Goal: Task Accomplishment & Management: Manage account settings

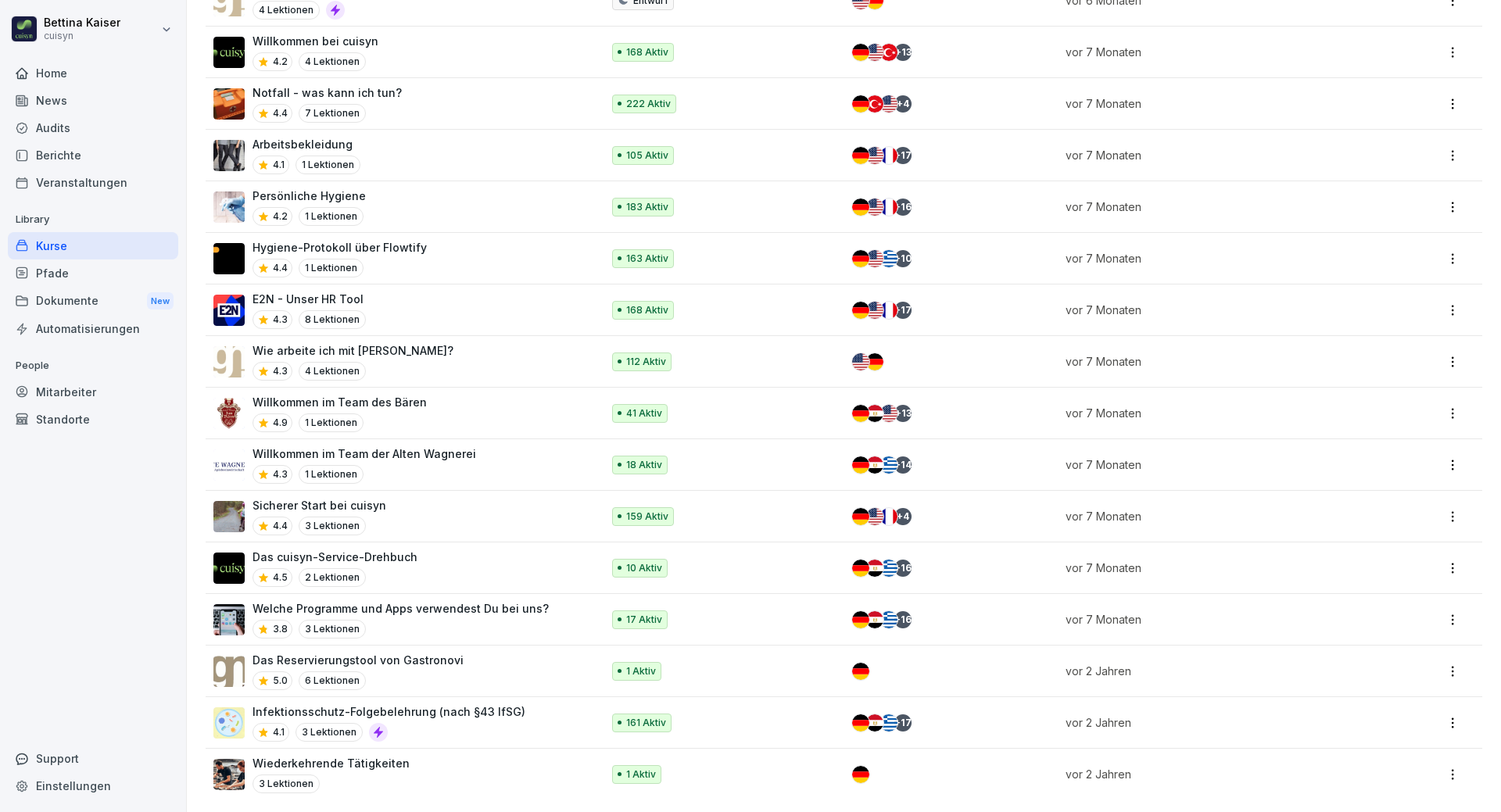
scroll to position [1041, 0]
click at [486, 710] on div "Infektionsschutz-Folgebelehrung (nach §43 IfSG) 4.1 3 Lektionen" at bounding box center [389, 723] width 273 height 38
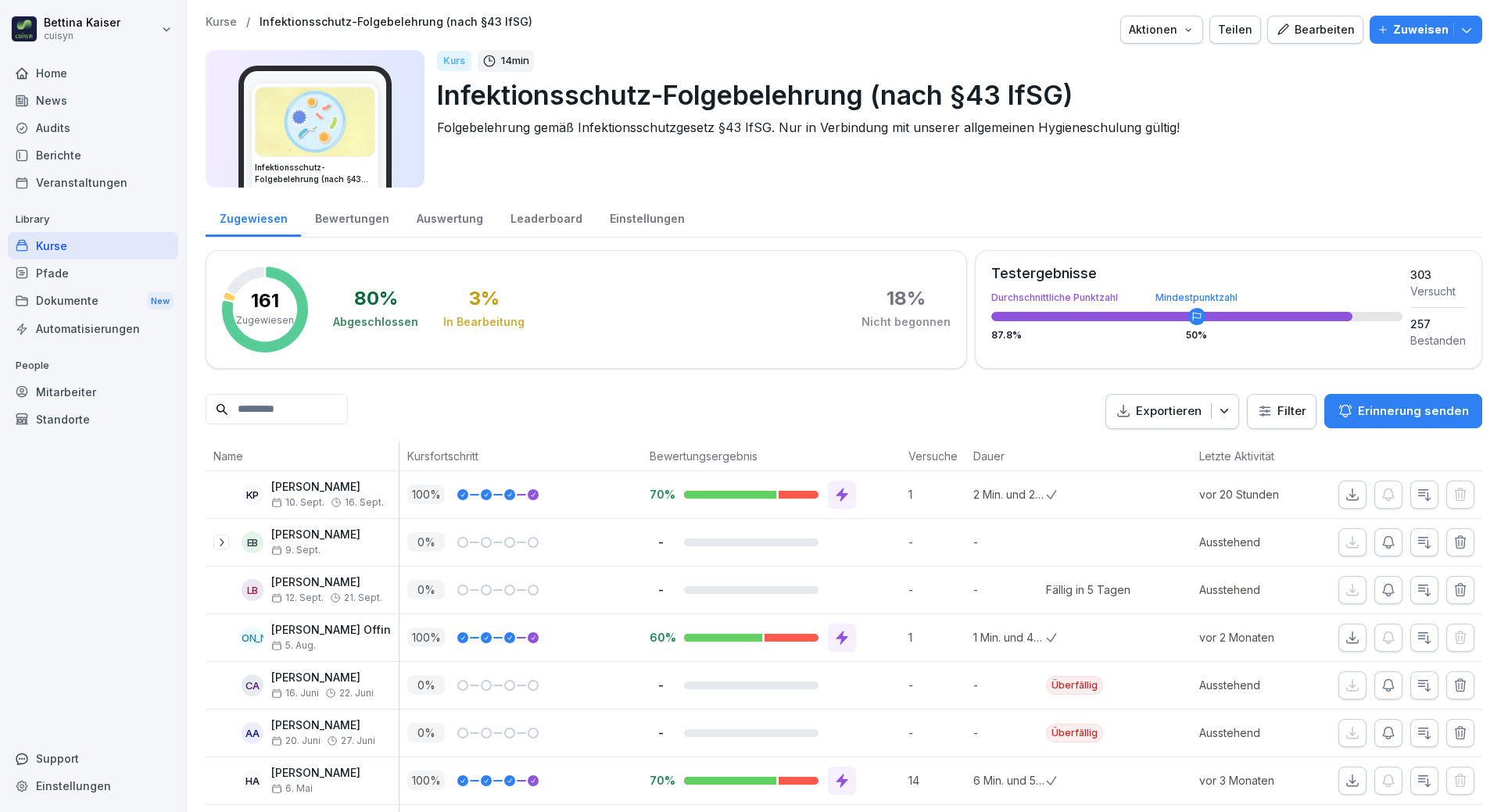
click at [299, 411] on input at bounding box center [276, 409] width 142 height 31
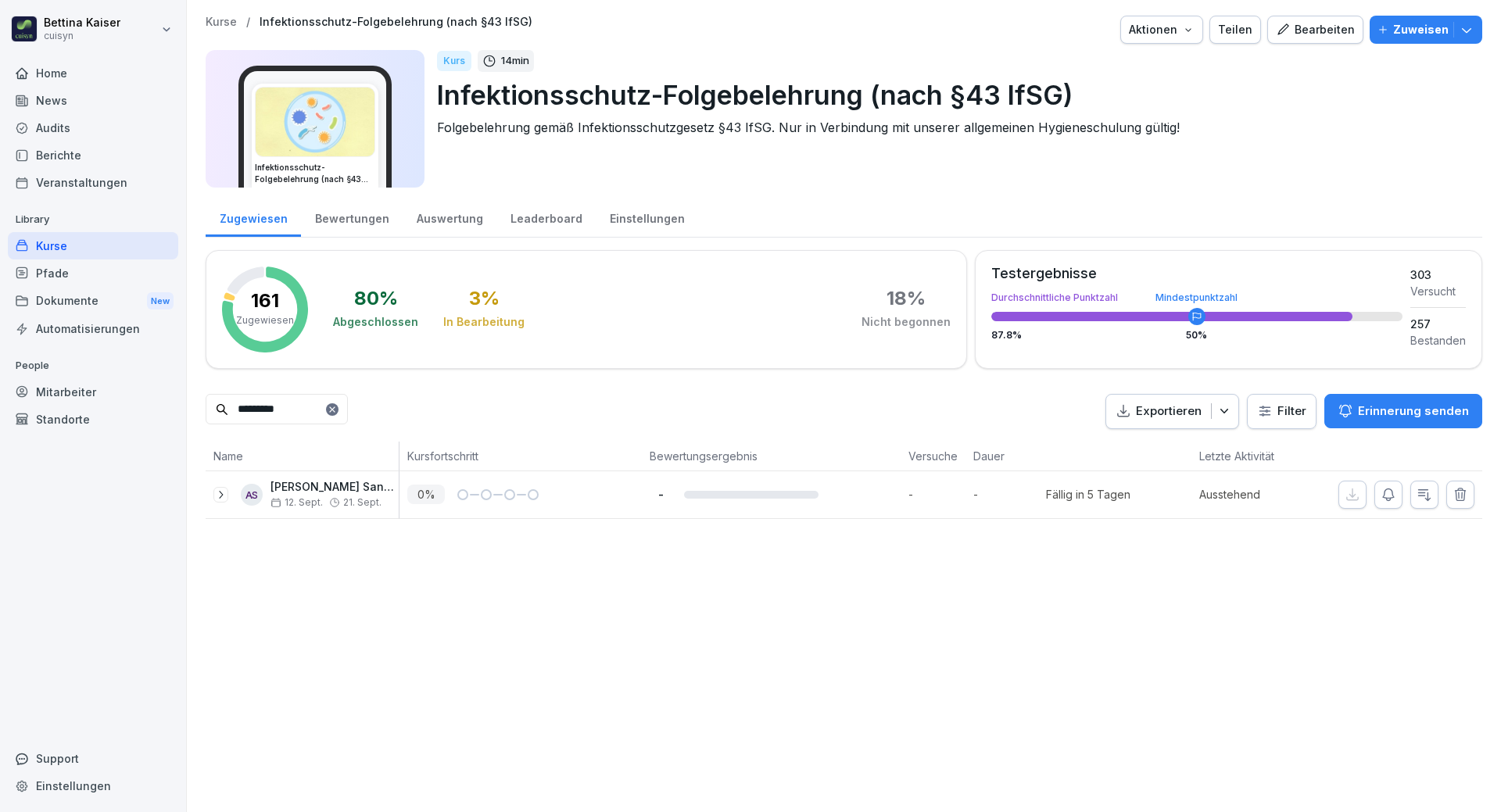
type input "*********"
click at [329, 497] on icon at bounding box center [334, 503] width 11 height 11
click at [1383, 501] on icon "button" at bounding box center [1389, 495] width 16 height 16
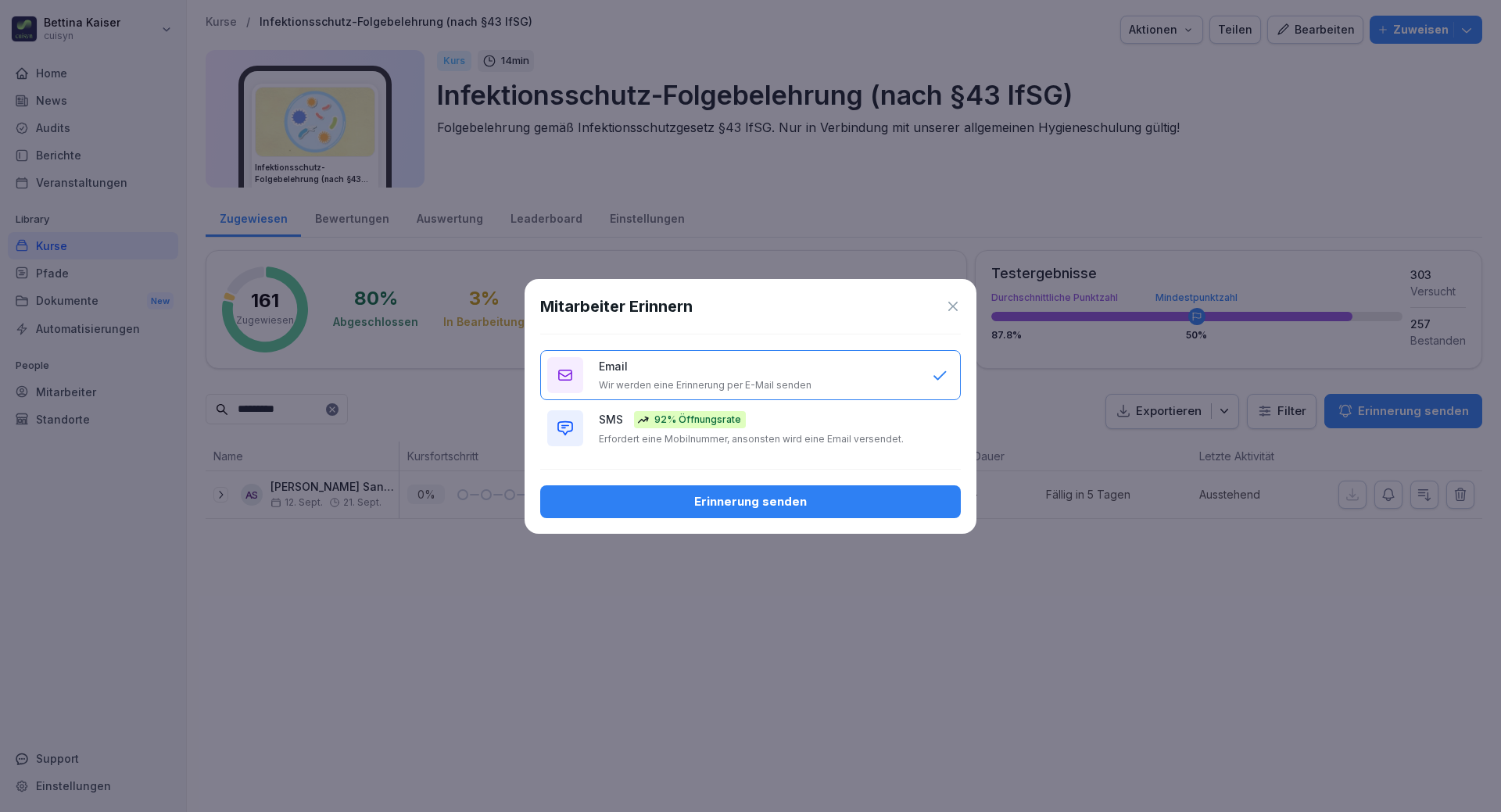
click at [754, 504] on div "Erinnerung senden" at bounding box center [750, 502] width 395 height 17
